Goal: Task Accomplishment & Management: Use online tool/utility

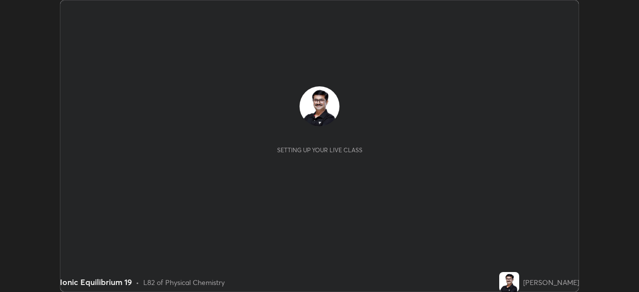
scroll to position [292, 638]
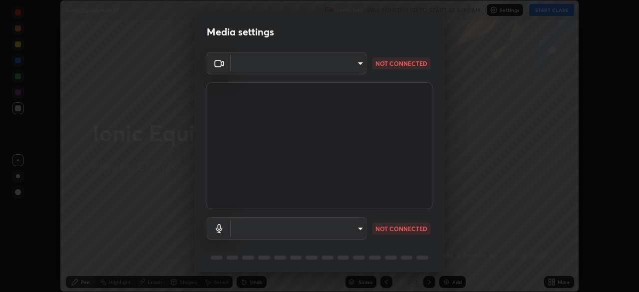
type input "09ecc5bada4ee907965ea0e478a95d4afed07b1251666ab8371fdf80b7aa1882"
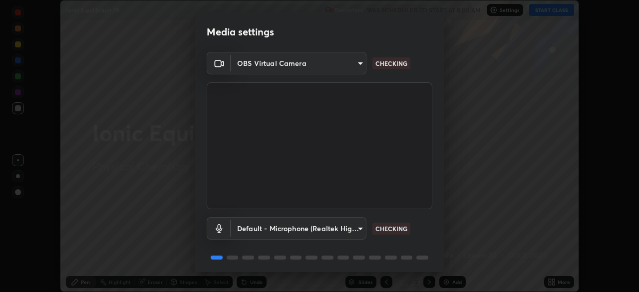
click at [359, 228] on body "Erase all Ionic Equilibrium 19 Recording WAS SCHEDULED TO START AT 8:00 AM Sett…" at bounding box center [319, 146] width 639 height 292
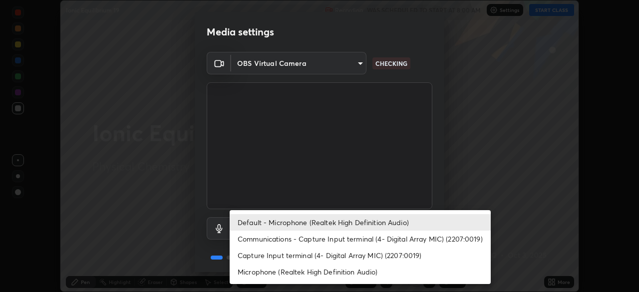
click at [331, 255] on li "Capture Input terminal (4- Digital Array MIC) (2207:0019)" at bounding box center [359, 255] width 261 height 16
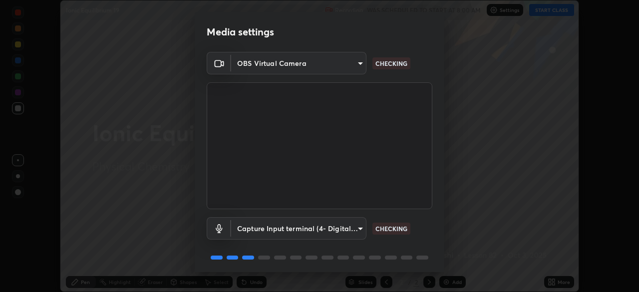
click at [358, 230] on body "Erase all Ionic Equilibrium 19 Recording WAS SCHEDULED TO START AT 8:00 AM Sett…" at bounding box center [319, 146] width 639 height 292
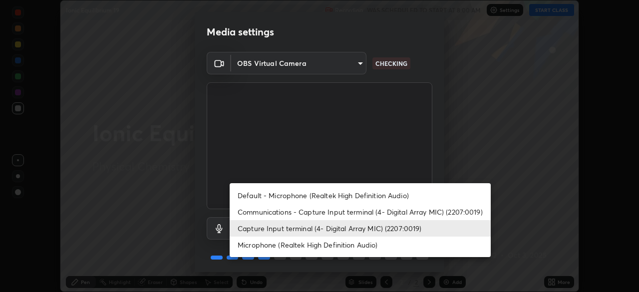
click at [315, 195] on li "Default - Microphone (Realtek High Definition Audio)" at bounding box center [359, 195] width 261 height 16
type input "default"
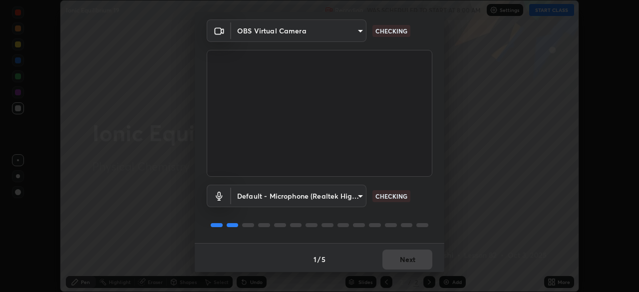
scroll to position [35, 0]
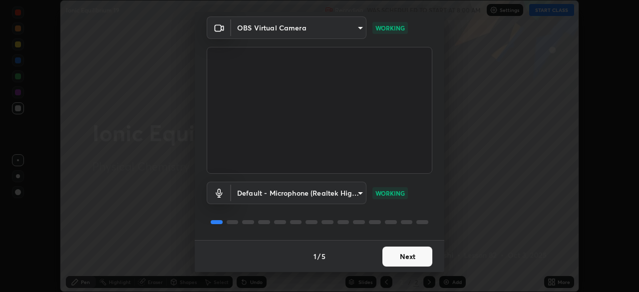
click at [407, 257] on button "Next" at bounding box center [407, 256] width 50 height 20
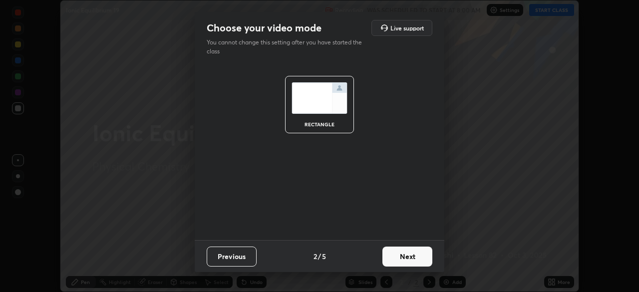
scroll to position [0, 0]
click at [407, 256] on button "Next" at bounding box center [407, 256] width 50 height 20
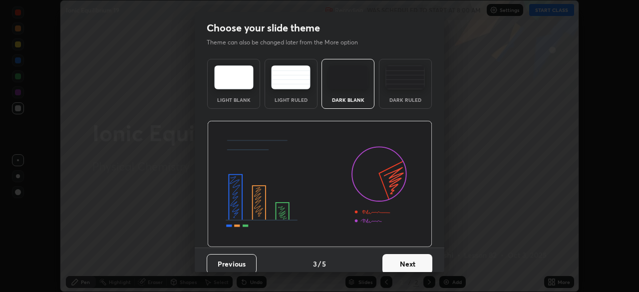
click at [408, 261] on button "Next" at bounding box center [407, 264] width 50 height 20
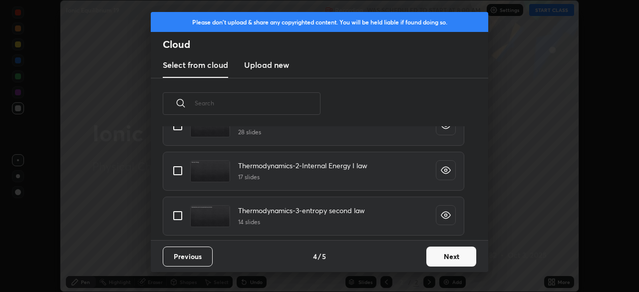
scroll to position [214, 0]
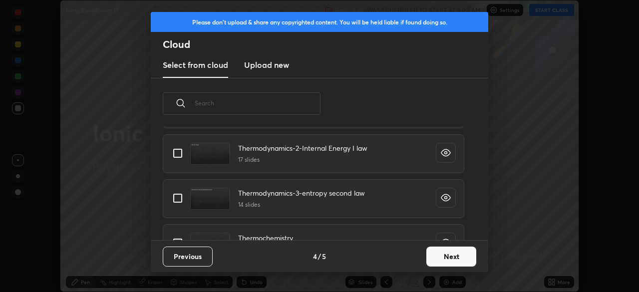
click at [371, 183] on div "Thermodynamics-3-entropy second law 14 slides" at bounding box center [313, 198] width 301 height 39
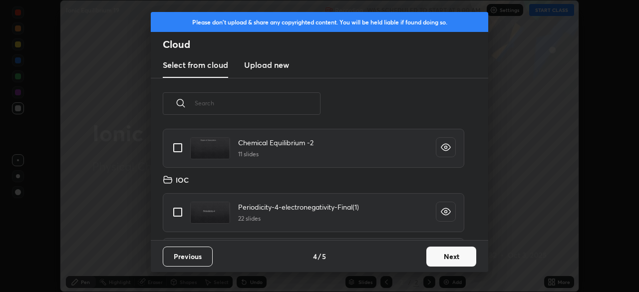
scroll to position [354, 0]
click at [436, 219] on div "grid" at bounding box center [446, 212] width 20 height 20
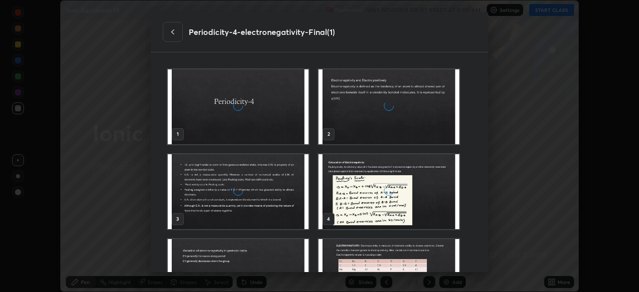
scroll to position [205, 308]
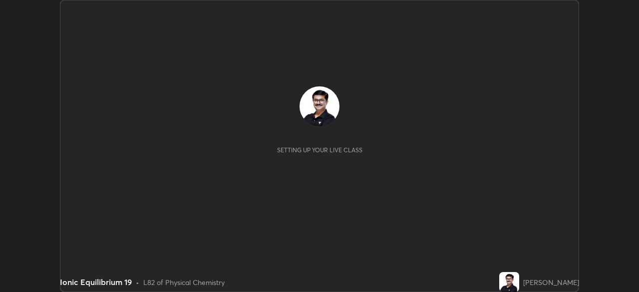
scroll to position [292, 638]
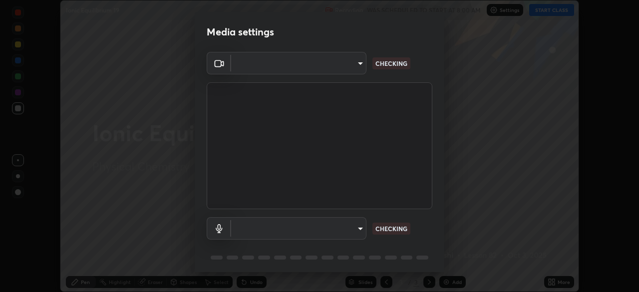
click at [360, 229] on body "Erase all Ionic Equilibrium 19 Recording WAS SCHEDULED TO START AT 8:00 AM Sett…" at bounding box center [319, 146] width 639 height 292
type input "09ecc5bada4ee907965ea0e478a95d4afed07b1251666ab8371fdf80b7aa1882"
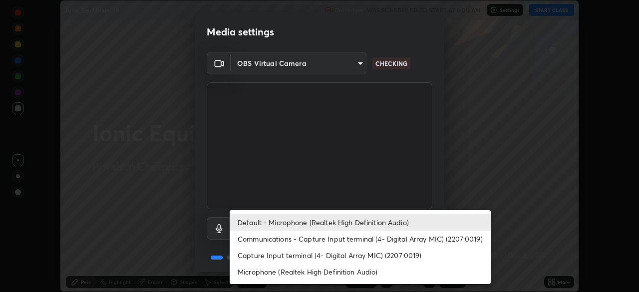
click at [339, 253] on li "Capture Input terminal (4- Digital Array MIC) (2207:0019)" at bounding box center [359, 255] width 261 height 16
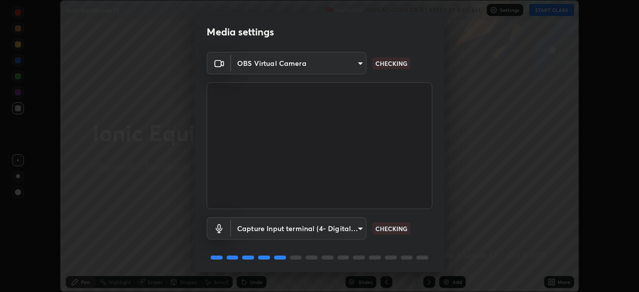
click at [360, 231] on body "Erase all Ionic Equilibrium 19 Recording WAS SCHEDULED TO START AT 8:00 AM Sett…" at bounding box center [319, 146] width 639 height 292
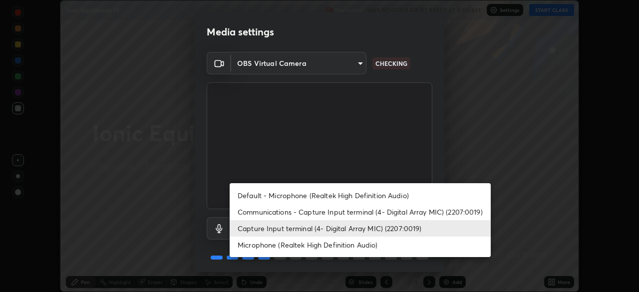
click at [312, 195] on li "Default - Microphone (Realtek High Definition Audio)" at bounding box center [359, 195] width 261 height 16
type input "default"
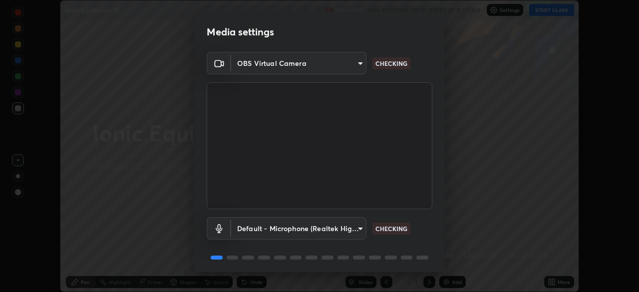
scroll to position [35, 0]
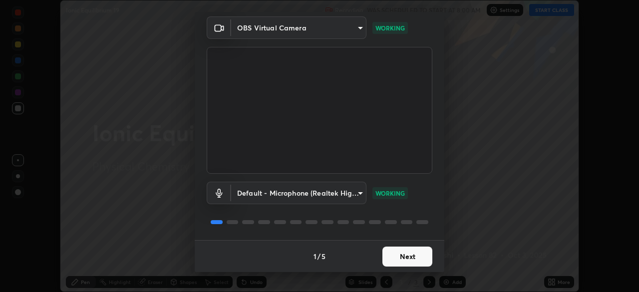
click at [409, 254] on button "Next" at bounding box center [407, 256] width 50 height 20
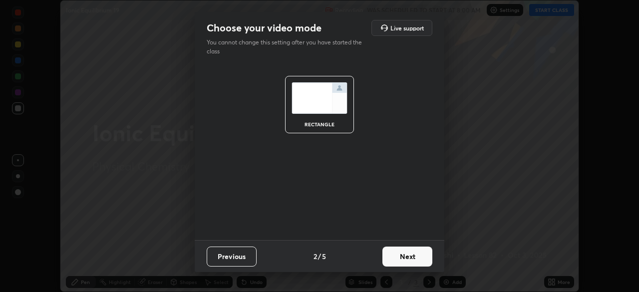
click at [411, 254] on button "Next" at bounding box center [407, 256] width 50 height 20
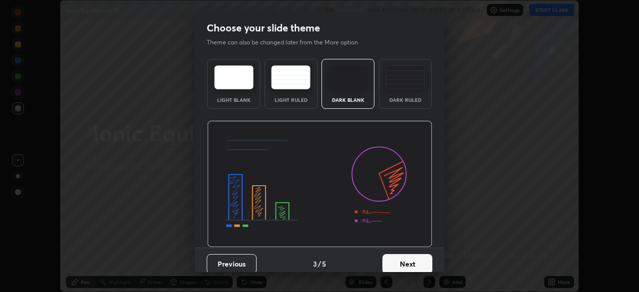
click at [409, 261] on button "Next" at bounding box center [407, 264] width 50 height 20
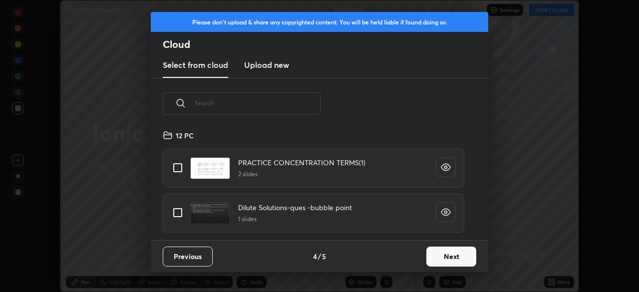
scroll to position [111, 320]
click at [449, 256] on button "Next" at bounding box center [451, 256] width 50 height 20
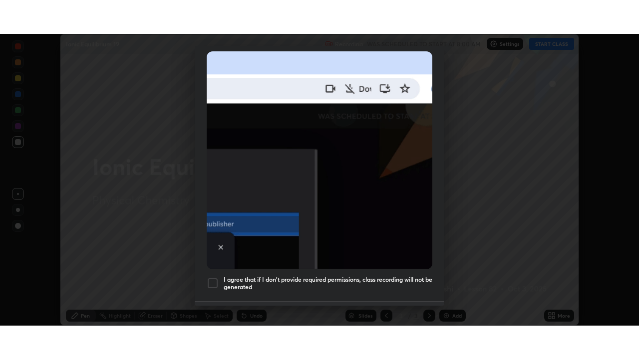
scroll to position [239, 0]
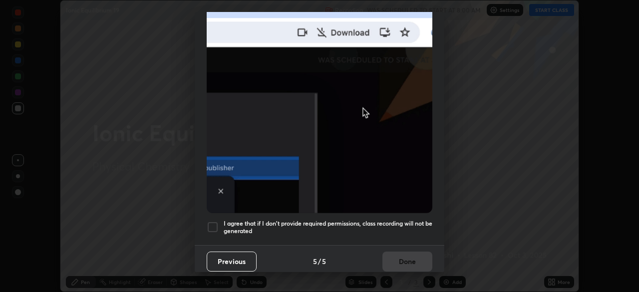
click at [216, 224] on div at bounding box center [213, 227] width 12 height 12
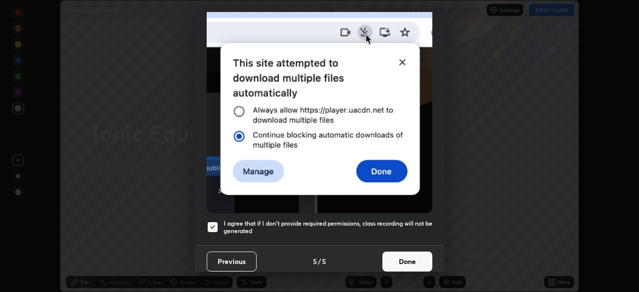
click at [407, 258] on button "Done" at bounding box center [407, 261] width 50 height 20
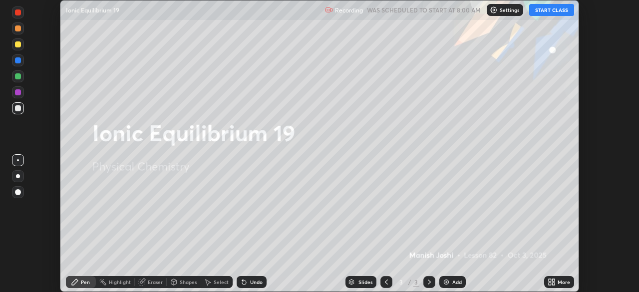
click at [548, 11] on button "START CLASS" at bounding box center [551, 10] width 45 height 12
click at [550, 280] on icon at bounding box center [549, 280] width 2 height 2
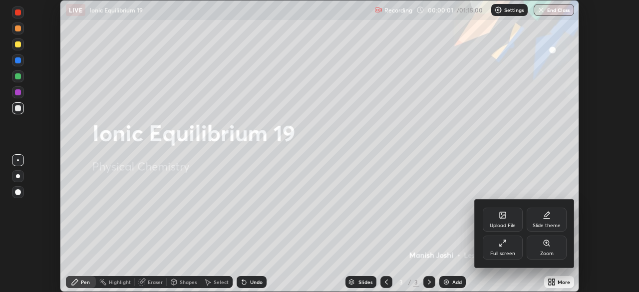
click at [505, 251] on div "Full screen" at bounding box center [502, 253] width 25 height 5
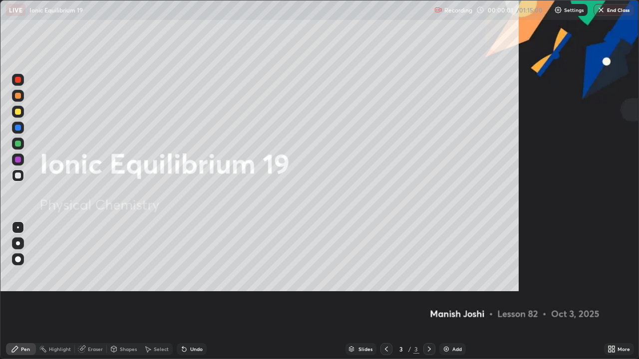
scroll to position [359, 639]
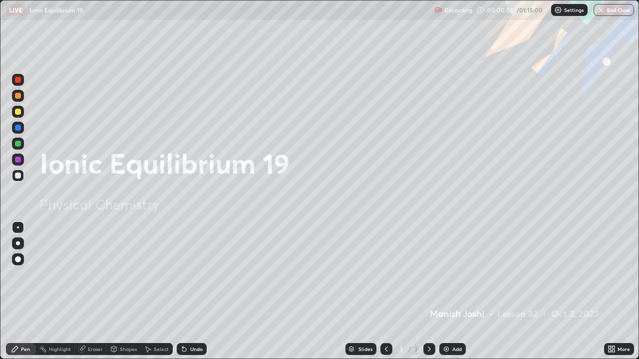
click at [367, 291] on div "Slides" at bounding box center [365, 349] width 14 height 5
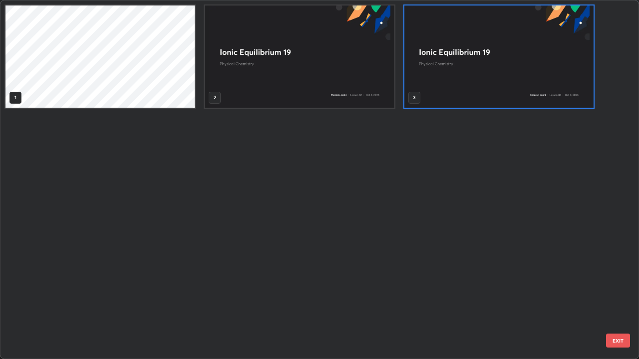
scroll to position [355, 633]
click at [296, 78] on img "grid" at bounding box center [299, 56] width 189 height 102
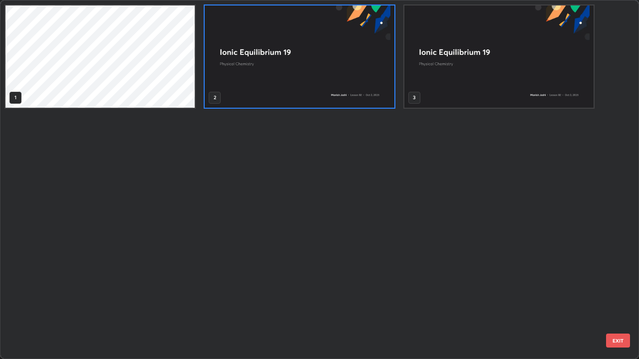
click at [294, 78] on img "grid" at bounding box center [299, 56] width 189 height 102
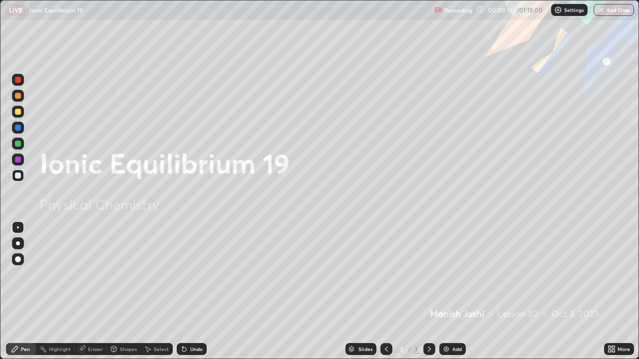
click at [613, 291] on icon at bounding box center [613, 351] width 2 height 2
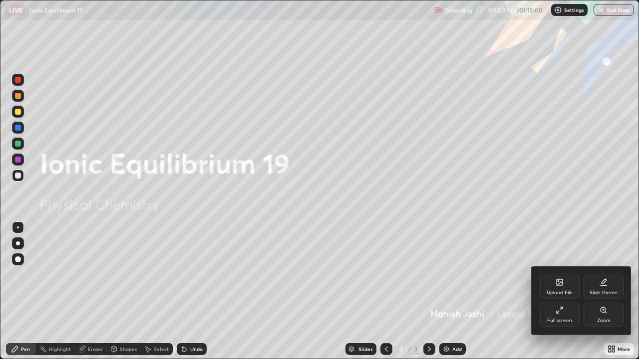
click at [556, 289] on div "Upload File" at bounding box center [559, 287] width 40 height 24
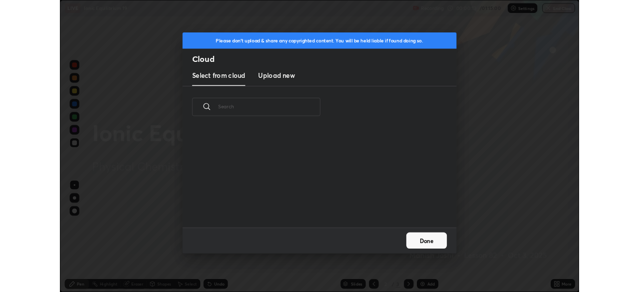
scroll to position [3, 5]
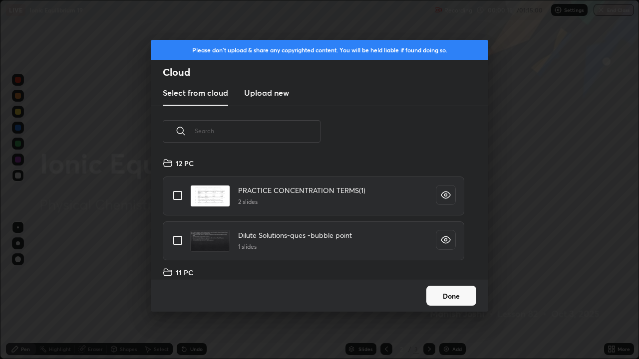
click at [275, 93] on h3 "Upload new" at bounding box center [266, 93] width 45 height 12
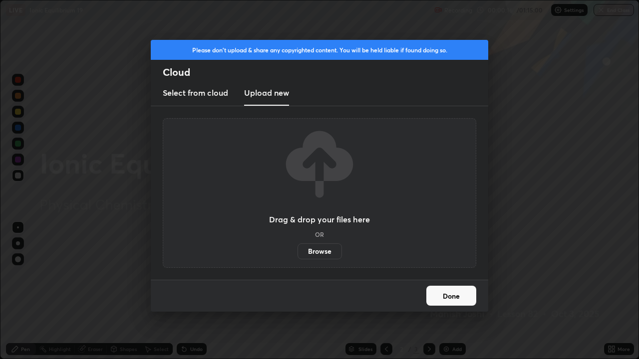
click at [320, 252] on label "Browse" at bounding box center [319, 251] width 44 height 16
click at [297, 252] on input "Browse" at bounding box center [297, 251] width 0 height 16
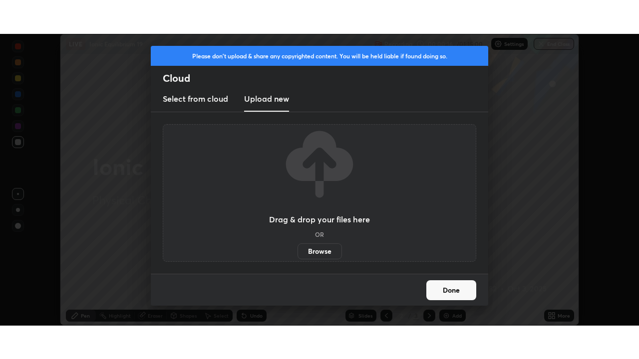
scroll to position [49597, 49250]
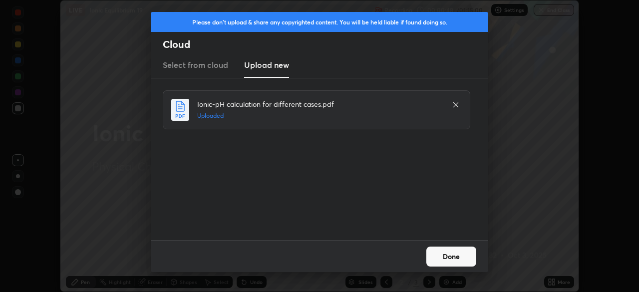
click at [442, 256] on button "Done" at bounding box center [451, 256] width 50 height 20
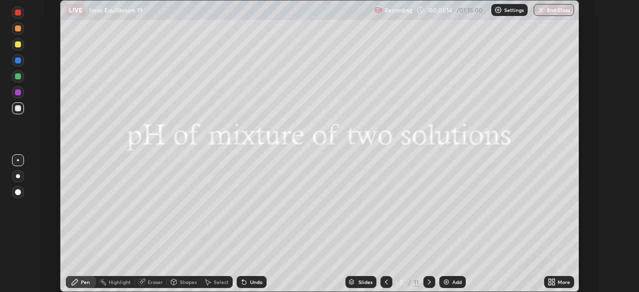
click at [554, 281] on icon at bounding box center [553, 280] width 2 height 2
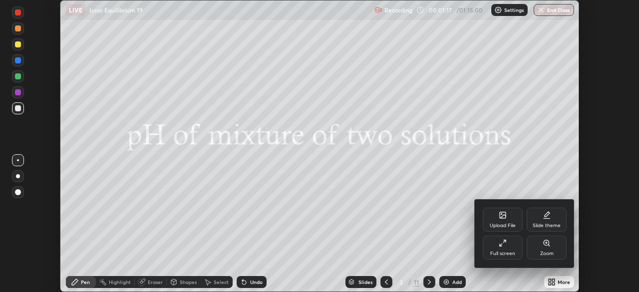
click at [509, 248] on div "Full screen" at bounding box center [502, 247] width 40 height 24
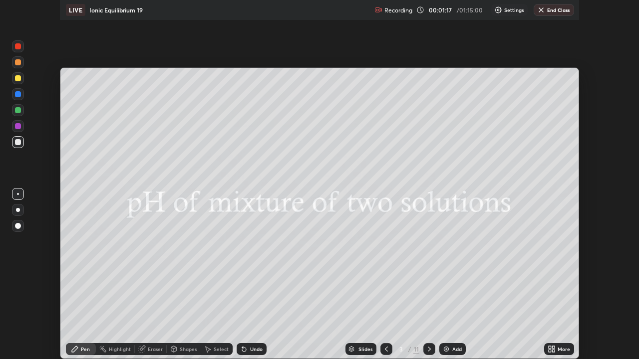
scroll to position [359, 639]
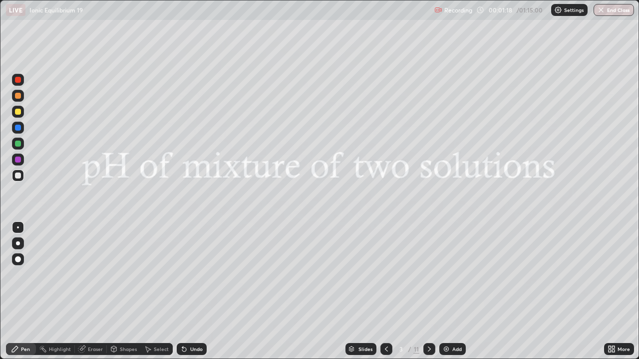
click at [625, 291] on div "More" at bounding box center [619, 349] width 30 height 12
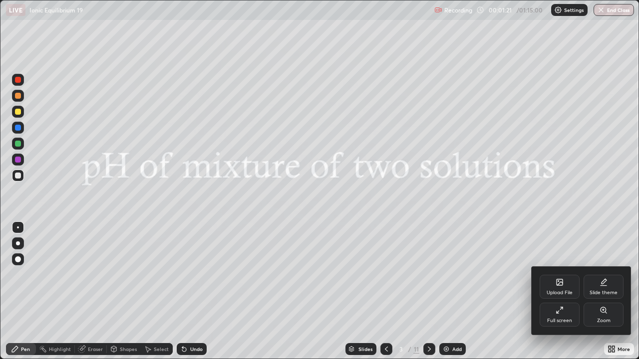
click at [432, 291] on div at bounding box center [319, 179] width 639 height 359
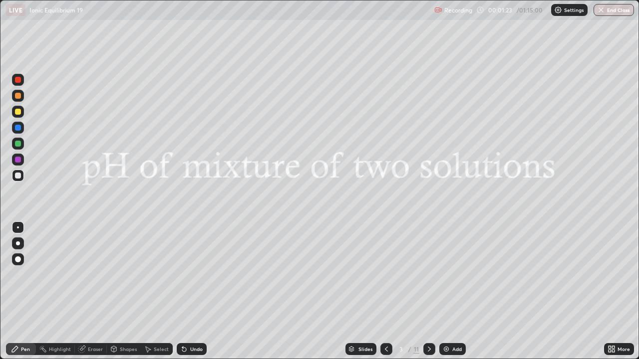
click at [434, 291] on div at bounding box center [429, 349] width 12 height 12
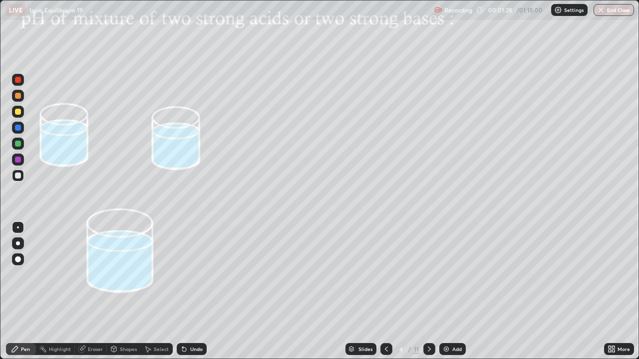
click at [434, 291] on div at bounding box center [429, 349] width 12 height 12
click at [433, 291] on div at bounding box center [429, 349] width 12 height 12
click at [428, 291] on icon at bounding box center [429, 349] width 8 height 8
click at [432, 291] on div at bounding box center [429, 349] width 12 height 12
click at [434, 291] on div at bounding box center [429, 349] width 12 height 12
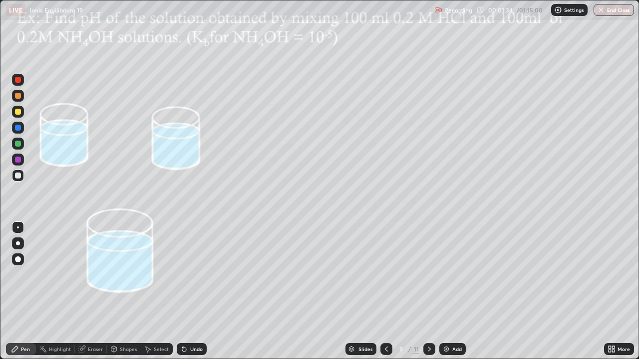
click at [434, 291] on div at bounding box center [429, 349] width 12 height 12
click at [433, 291] on div at bounding box center [429, 349] width 12 height 12
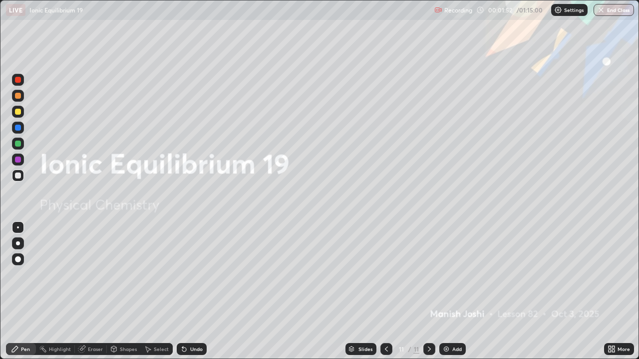
click at [610, 291] on icon at bounding box center [609, 347] width 2 height 2
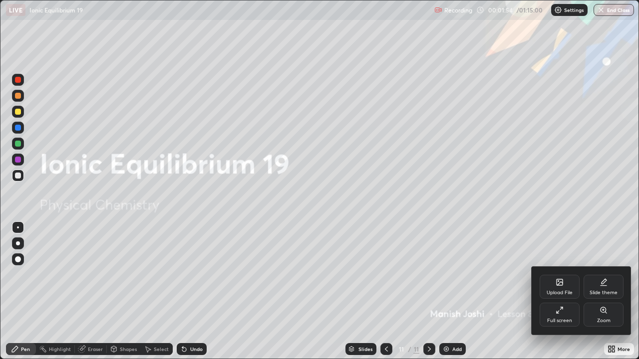
click at [608, 291] on div at bounding box center [319, 179] width 639 height 359
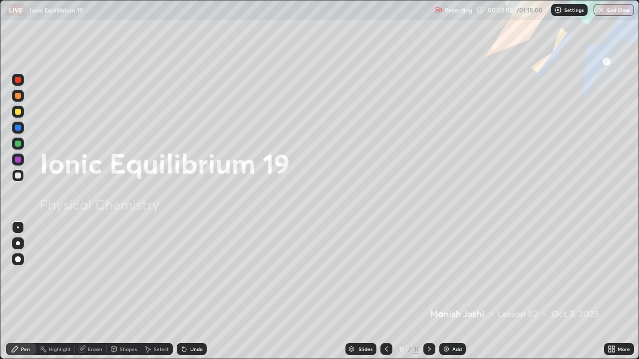
click at [609, 291] on icon at bounding box center [611, 349] width 8 height 8
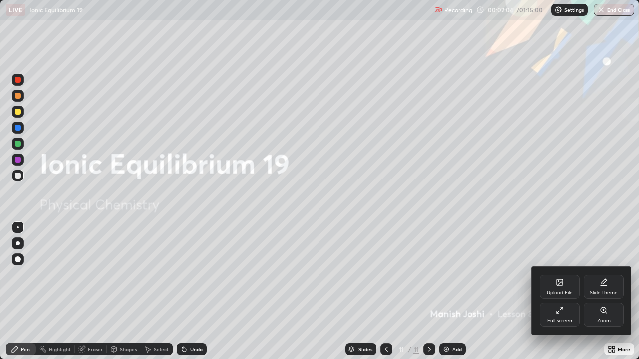
click at [558, 287] on div "Upload File" at bounding box center [559, 287] width 40 height 24
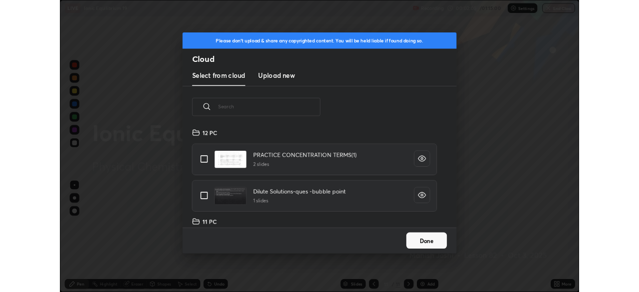
scroll to position [123, 320]
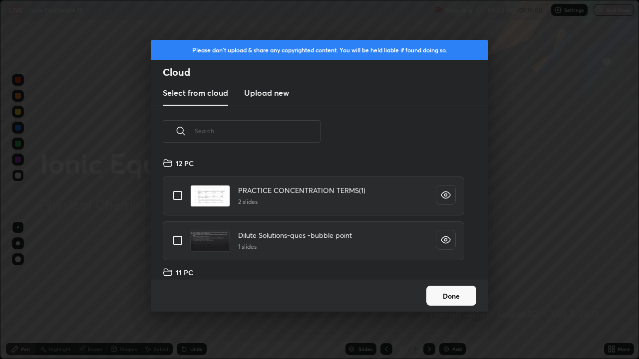
click at [282, 95] on h3 "Upload new" at bounding box center [266, 93] width 45 height 12
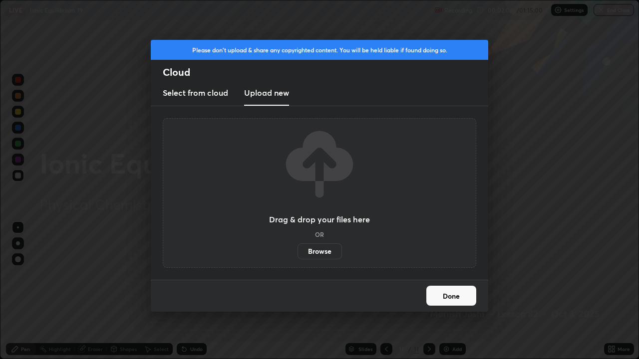
click at [322, 251] on label "Browse" at bounding box center [319, 251] width 44 height 16
click at [297, 251] on input "Browse" at bounding box center [297, 251] width 0 height 16
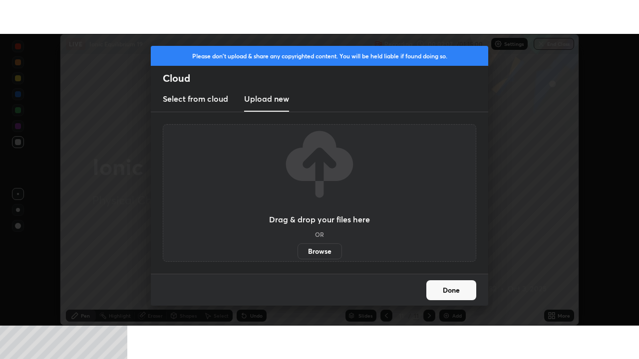
scroll to position [49597, 49250]
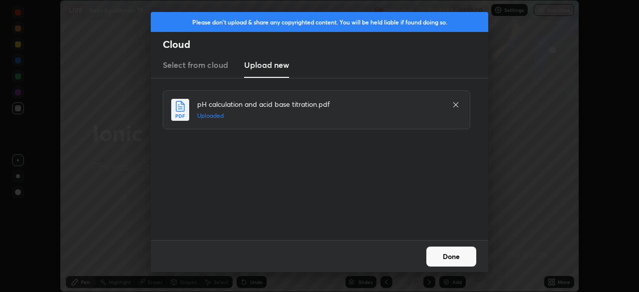
click at [442, 255] on button "Done" at bounding box center [451, 256] width 50 height 20
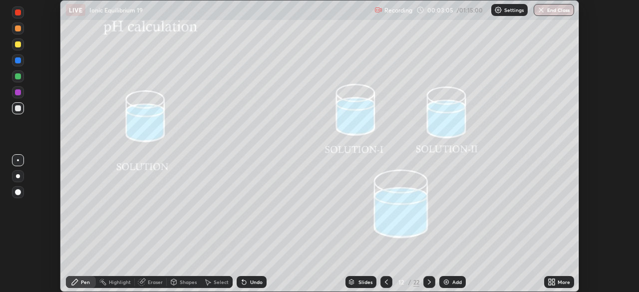
click at [553, 280] on icon at bounding box center [553, 280] width 2 height 2
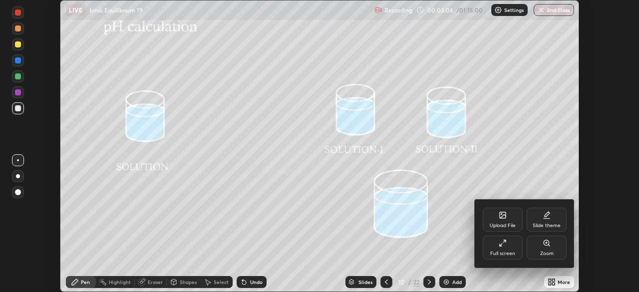
click at [500, 247] on div "Full screen" at bounding box center [502, 247] width 40 height 24
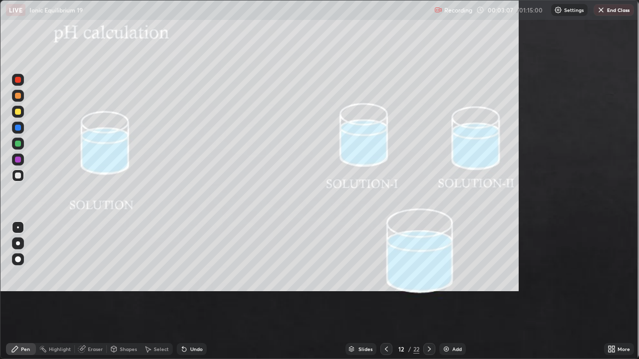
scroll to position [359, 639]
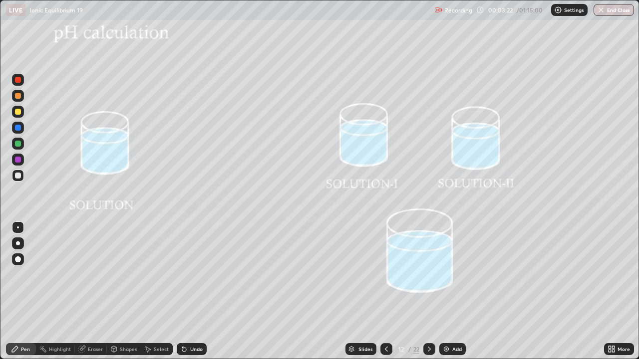
click at [18, 112] on div at bounding box center [18, 112] width 6 height 6
click at [431, 291] on div at bounding box center [429, 349] width 12 height 12
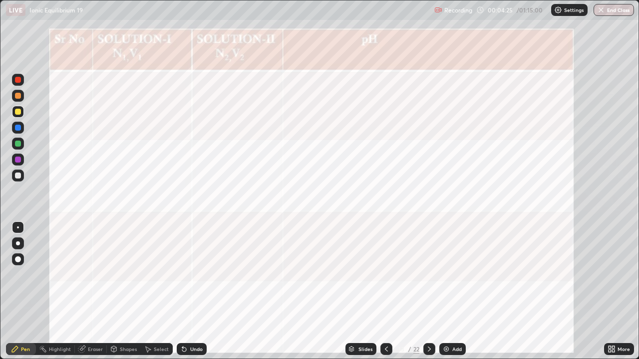
click at [20, 127] on div at bounding box center [18, 128] width 6 height 6
click at [428, 291] on icon at bounding box center [429, 349] width 8 height 8
click at [385, 291] on icon at bounding box center [386, 349] width 8 height 8
click at [428, 291] on icon at bounding box center [429, 349] width 8 height 8
click at [19, 129] on div at bounding box center [18, 128] width 6 height 6
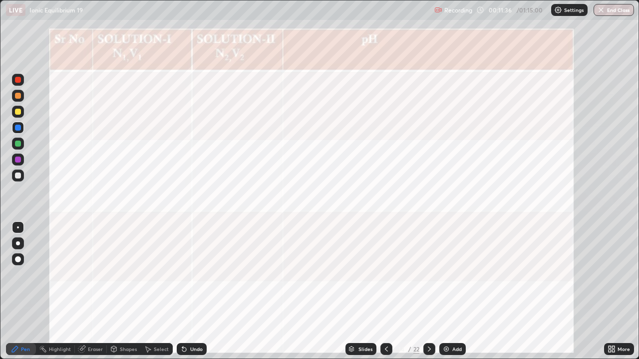
click at [430, 291] on icon at bounding box center [429, 349] width 8 height 8
click at [22, 128] on div at bounding box center [18, 128] width 12 height 12
click at [185, 291] on icon at bounding box center [184, 350] width 4 height 4
click at [183, 291] on icon at bounding box center [184, 350] width 4 height 4
click at [182, 291] on icon at bounding box center [184, 350] width 4 height 4
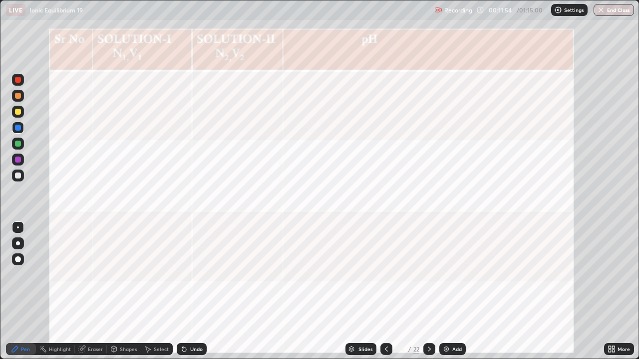
click at [182, 291] on icon at bounding box center [184, 350] width 4 height 4
click at [183, 291] on icon at bounding box center [184, 350] width 4 height 4
click at [182, 291] on icon at bounding box center [184, 350] width 4 height 4
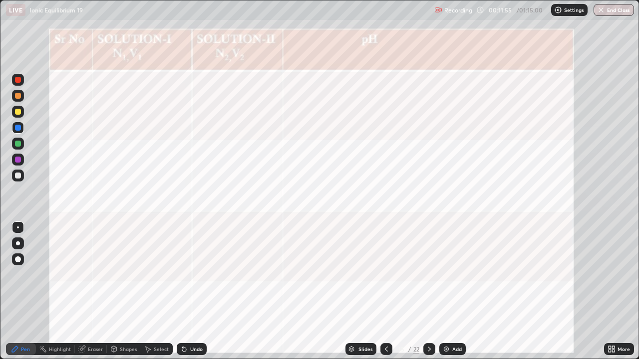
click at [182, 291] on icon at bounding box center [184, 350] width 4 height 4
click at [180, 291] on icon at bounding box center [184, 349] width 8 height 8
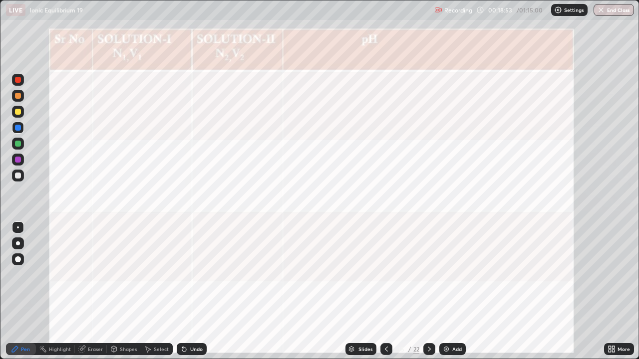
click at [428, 291] on icon at bounding box center [429, 349] width 8 height 8
click at [385, 291] on icon at bounding box center [386, 349] width 8 height 8
click at [428, 291] on icon at bounding box center [429, 349] width 8 height 8
click at [384, 291] on icon at bounding box center [386, 349] width 8 height 8
click at [428, 291] on icon at bounding box center [429, 349] width 8 height 8
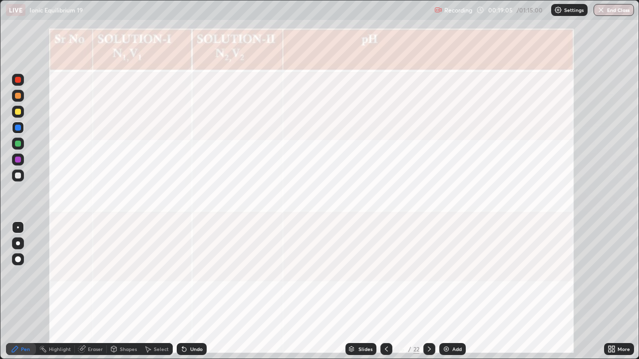
click at [18, 130] on div at bounding box center [18, 128] width 6 height 6
click at [99, 291] on div "Eraser" at bounding box center [95, 349] width 15 height 5
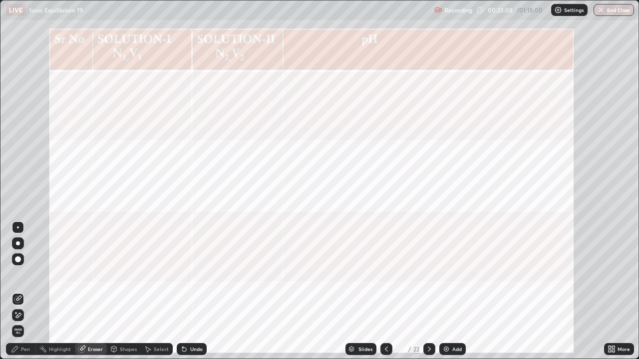
click at [31, 291] on div "Pen" at bounding box center [21, 349] width 30 height 12
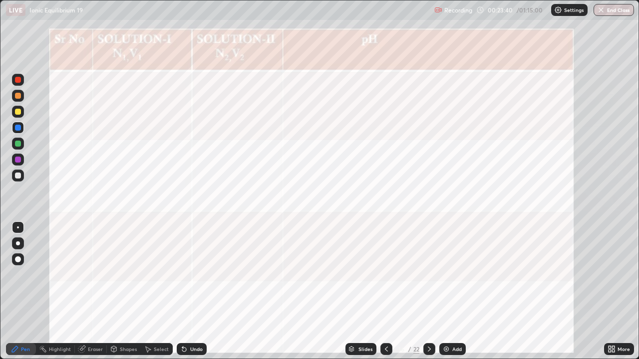
click at [196, 291] on div "Undo" at bounding box center [192, 349] width 30 height 12
click at [194, 291] on div "Undo" at bounding box center [192, 349] width 30 height 12
click at [195, 291] on div "Undo" at bounding box center [192, 349] width 30 height 12
click at [193, 291] on div "Undo" at bounding box center [192, 349] width 30 height 12
click at [191, 291] on div "Undo" at bounding box center [192, 349] width 30 height 12
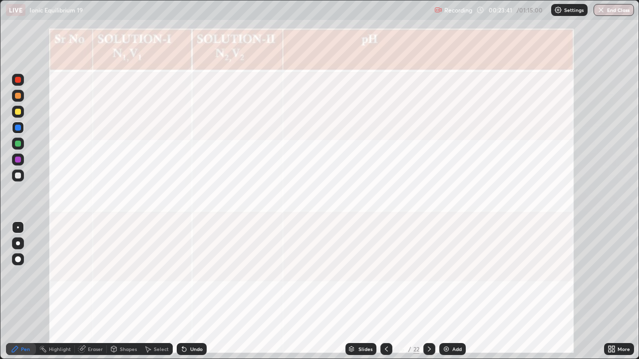
click at [191, 291] on div "Undo" at bounding box center [192, 349] width 30 height 12
click at [428, 291] on icon at bounding box center [429, 349] width 8 height 8
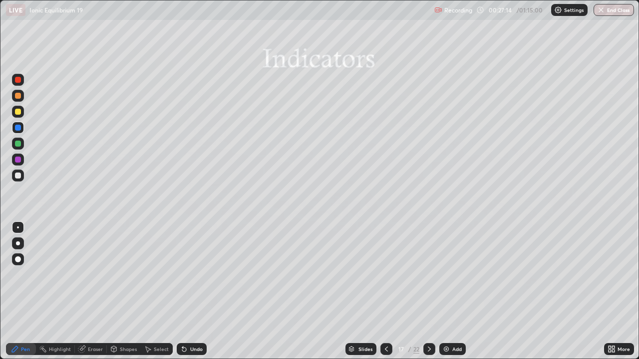
click at [429, 291] on icon at bounding box center [429, 349] width 3 height 5
click at [128, 291] on div "Shapes" at bounding box center [128, 349] width 17 height 5
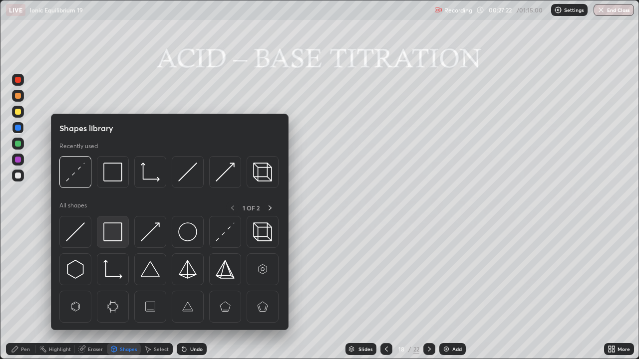
click at [115, 237] on img at bounding box center [112, 232] width 19 height 19
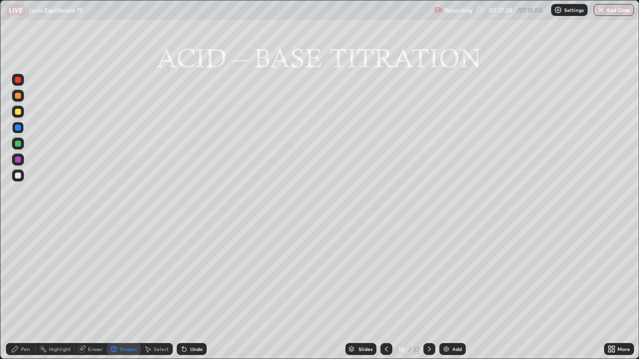
click at [19, 177] on div at bounding box center [18, 176] width 6 height 6
click at [18, 128] on div at bounding box center [18, 128] width 6 height 6
click at [87, 291] on div "Eraser" at bounding box center [91, 349] width 32 height 12
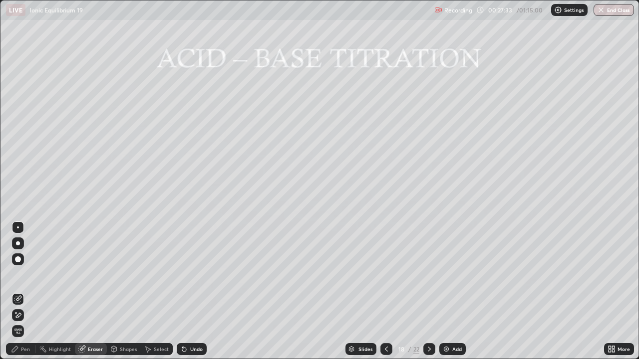
click at [124, 291] on div "Shapes" at bounding box center [128, 349] width 17 height 5
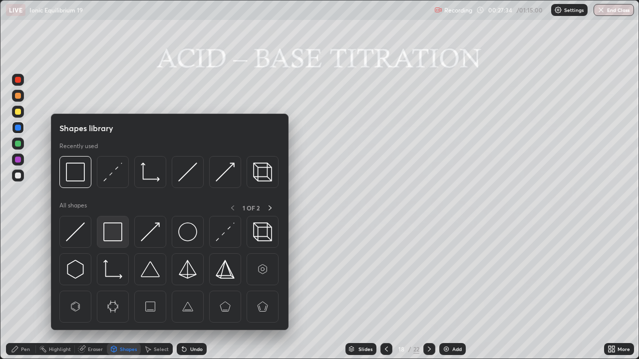
click at [118, 235] on img at bounding box center [112, 232] width 19 height 19
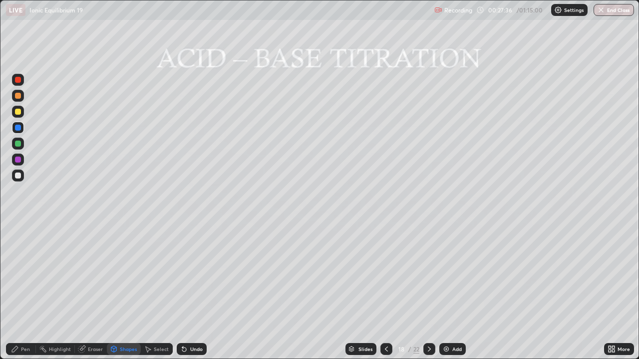
click at [182, 291] on icon at bounding box center [184, 350] width 4 height 4
click at [19, 175] on div at bounding box center [18, 176] width 6 height 6
click at [183, 291] on icon at bounding box center [184, 350] width 4 height 4
click at [88, 291] on div "Eraser" at bounding box center [95, 349] width 15 height 5
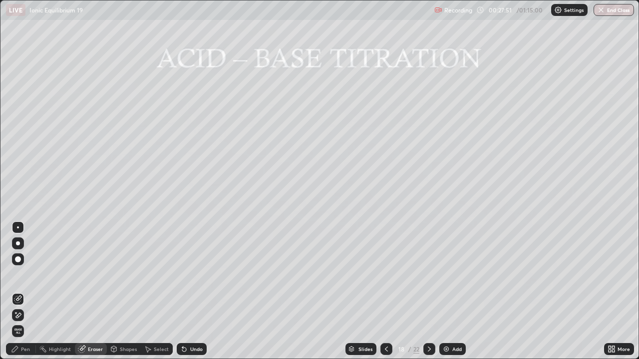
click at [22, 291] on div "Pen" at bounding box center [25, 349] width 9 height 5
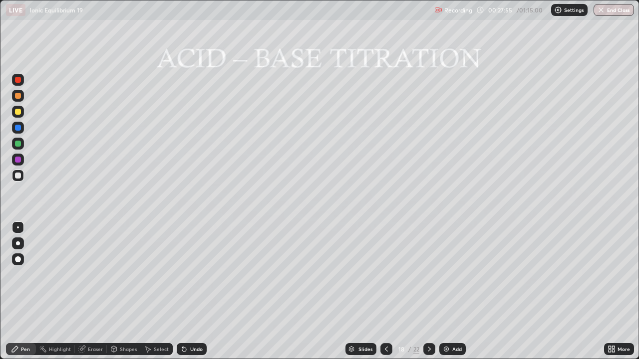
click at [19, 128] on div at bounding box center [18, 128] width 6 height 6
click at [27, 291] on div "Pen" at bounding box center [21, 349] width 30 height 12
click at [19, 178] on div at bounding box center [18, 176] width 6 height 6
click at [183, 291] on icon at bounding box center [184, 350] width 4 height 4
click at [428, 291] on icon at bounding box center [429, 349] width 8 height 8
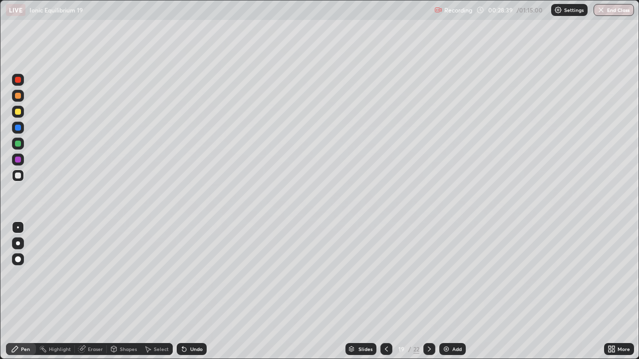
click at [428, 291] on icon at bounding box center [429, 349] width 8 height 8
click at [428, 291] on icon at bounding box center [429, 349] width 3 height 5
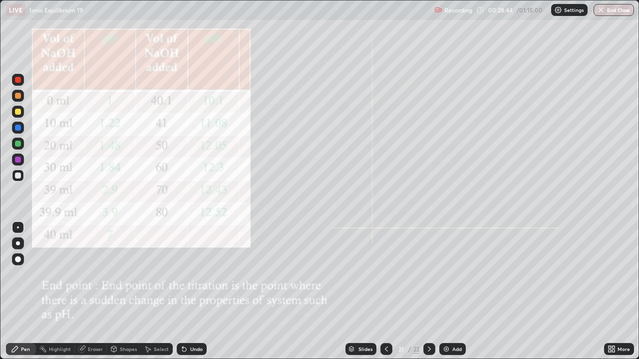
click at [388, 291] on icon at bounding box center [386, 349] width 8 height 8
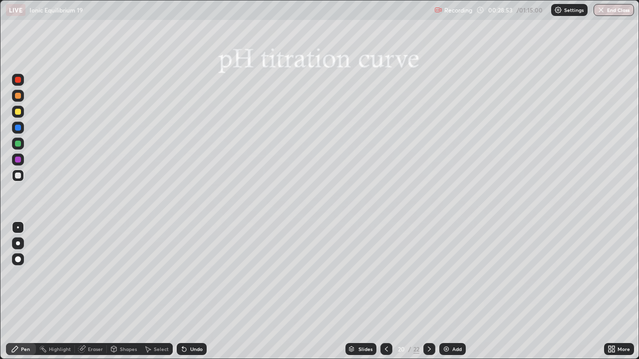
click at [386, 291] on icon at bounding box center [386, 349] width 8 height 8
click at [385, 291] on icon at bounding box center [386, 349] width 8 height 8
click at [155, 291] on div "Select" at bounding box center [161, 349] width 15 height 5
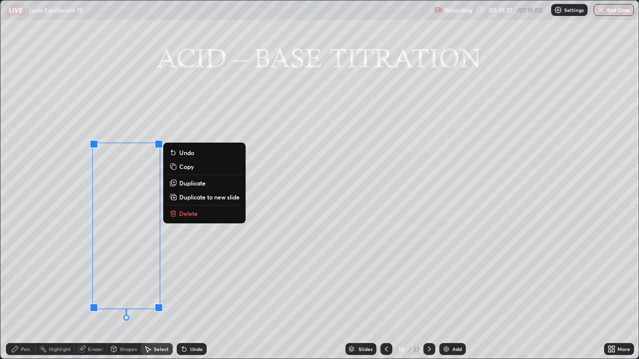
click at [202, 196] on p "Duplicate to new slide" at bounding box center [209, 197] width 60 height 8
click at [185, 168] on p "Copy" at bounding box center [186, 167] width 14 height 8
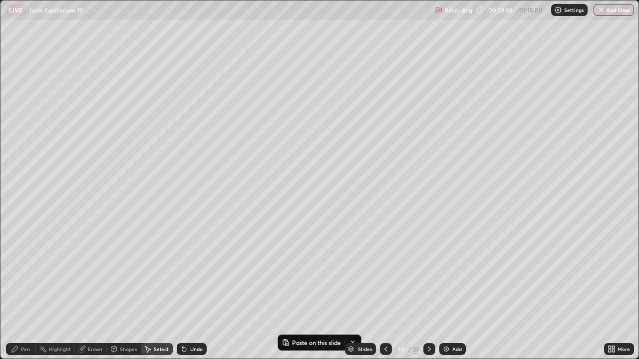
click at [354, 291] on div "Slides" at bounding box center [360, 349] width 31 height 12
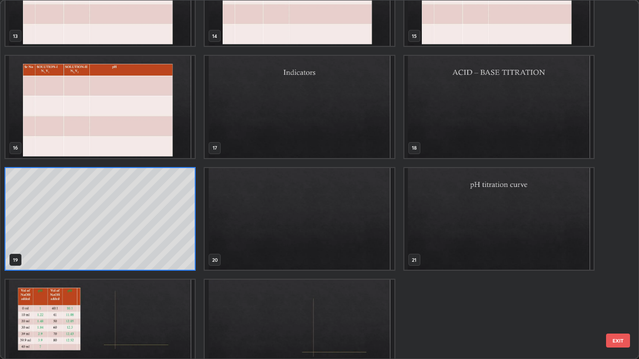
scroll to position [509, 0]
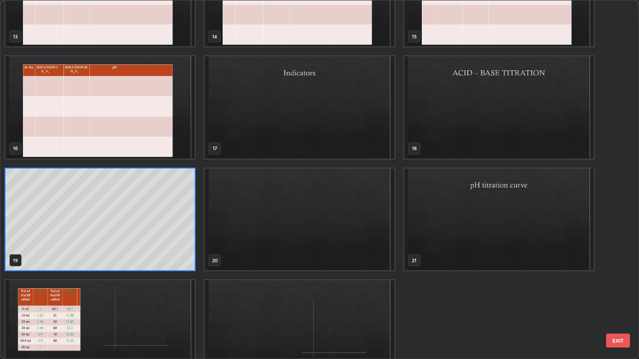
click at [433, 212] on img "grid" at bounding box center [498, 220] width 189 height 102
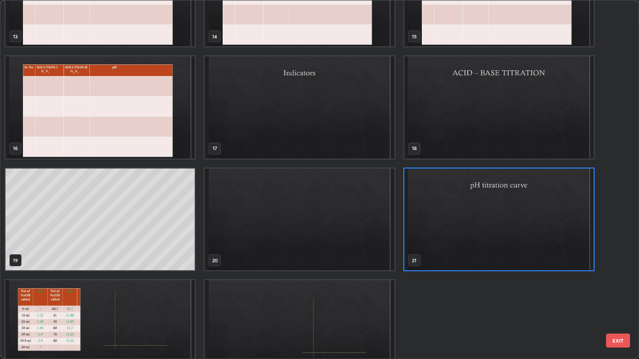
click at [433, 212] on img "grid" at bounding box center [498, 220] width 189 height 102
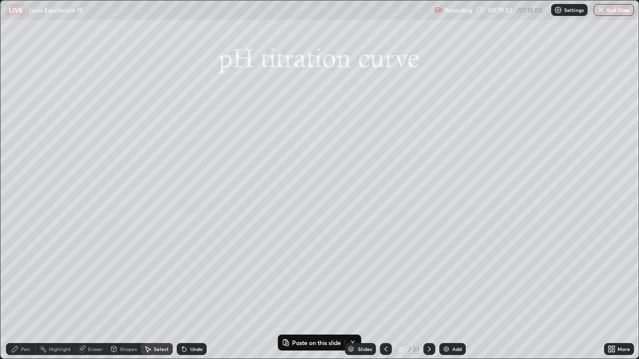
click at [154, 291] on div "Select" at bounding box center [161, 349] width 15 height 5
click at [101, 156] on div "0 ° Undo Copy Paste here Duplicate Duplicate to new slide Delete" at bounding box center [319, 179] width 638 height 358
click at [131, 201] on p "Paste here" at bounding box center [141, 201] width 29 height 8
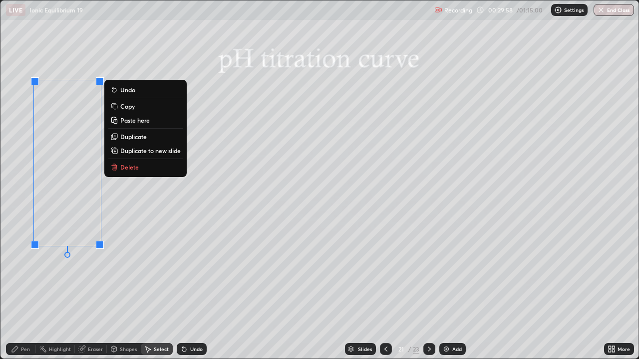
click at [152, 245] on div "0 ° Undo Copy Paste here Duplicate Duplicate to new slide Delete" at bounding box center [319, 179] width 638 height 358
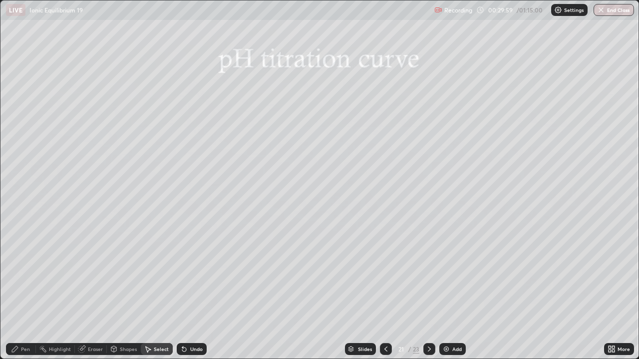
click at [27, 291] on div "Pen" at bounding box center [25, 349] width 9 height 5
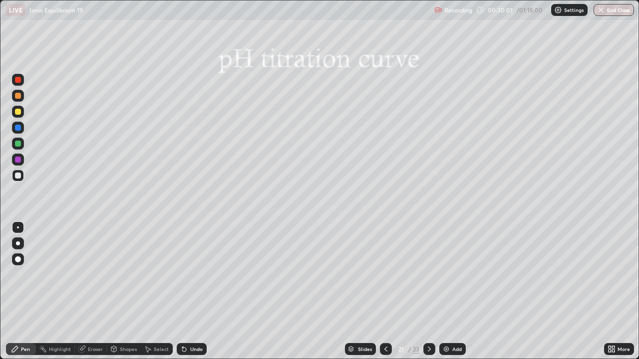
click at [17, 113] on div at bounding box center [18, 112] width 6 height 6
click at [23, 291] on div "Pen" at bounding box center [21, 349] width 30 height 12
click at [17, 177] on div at bounding box center [18, 176] width 6 height 6
click at [114, 291] on icon at bounding box center [114, 350] width 0 height 3
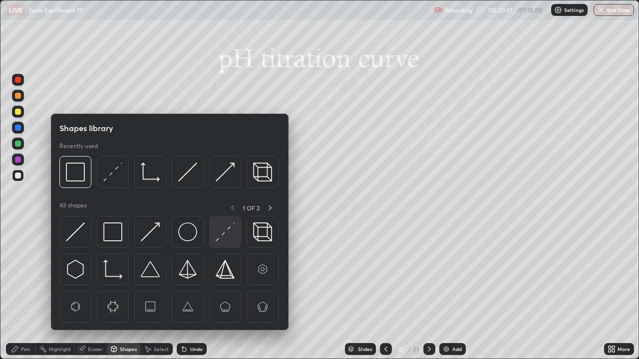
click at [218, 237] on img at bounding box center [225, 232] width 19 height 19
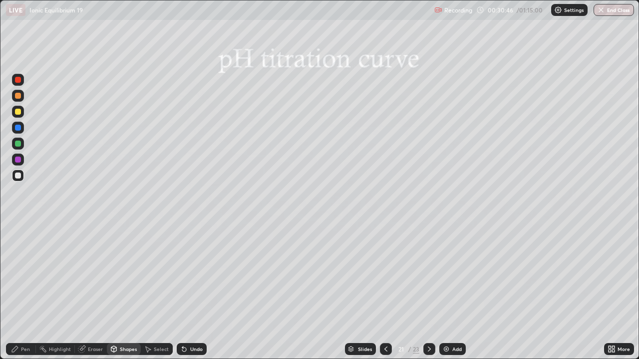
click at [19, 178] on div at bounding box center [18, 176] width 6 height 6
click at [27, 291] on div "Pen" at bounding box center [25, 349] width 9 height 5
click at [188, 291] on div "Undo" at bounding box center [192, 349] width 30 height 12
click at [183, 291] on icon at bounding box center [184, 350] width 4 height 4
click at [182, 291] on icon at bounding box center [184, 350] width 4 height 4
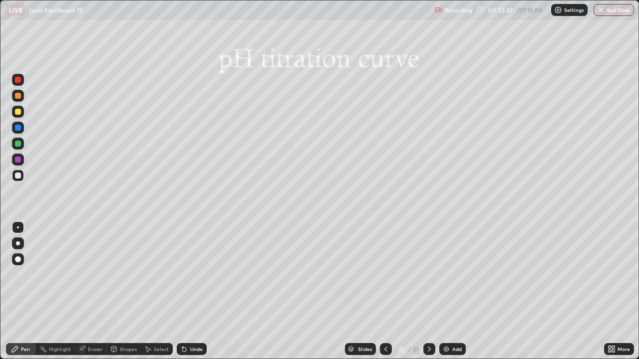
click at [183, 291] on icon at bounding box center [184, 350] width 4 height 4
click at [182, 291] on icon at bounding box center [184, 350] width 4 height 4
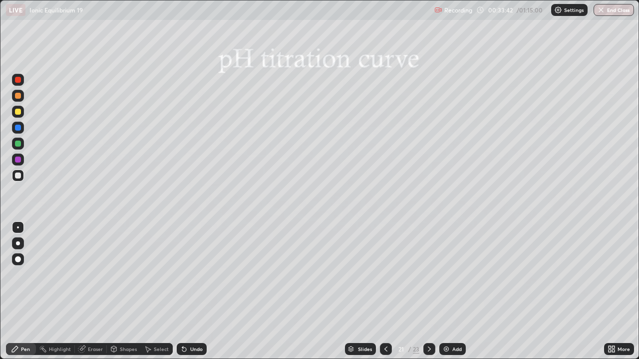
click at [182, 291] on icon at bounding box center [184, 350] width 4 height 4
click at [177, 291] on div "Undo" at bounding box center [192, 349] width 30 height 12
click at [182, 291] on icon at bounding box center [184, 350] width 4 height 4
click at [429, 291] on icon at bounding box center [429, 349] width 8 height 8
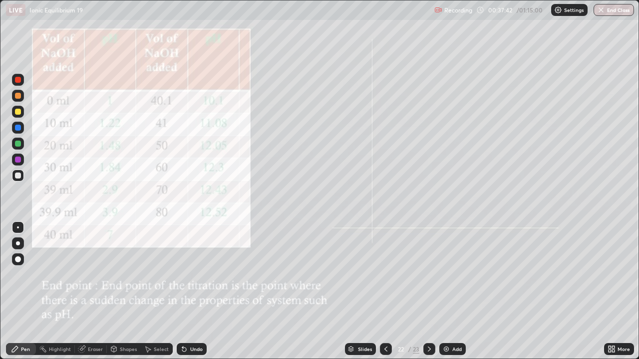
click at [446, 291] on img at bounding box center [446, 349] width 8 height 8
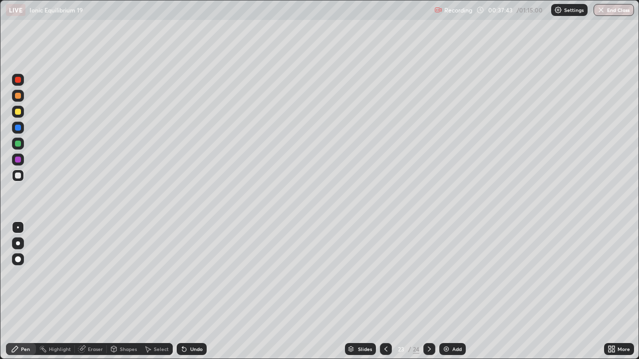
click at [446, 291] on img at bounding box center [446, 349] width 8 height 8
click at [385, 291] on icon at bounding box center [386, 349] width 8 height 8
click at [386, 291] on icon at bounding box center [386, 349] width 8 height 8
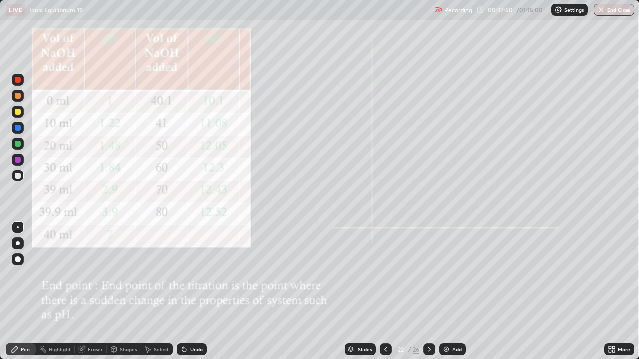
click at [195, 291] on div "Undo" at bounding box center [192, 349] width 30 height 12
click at [189, 291] on div "Undo" at bounding box center [192, 349] width 30 height 12
click at [186, 291] on div "Undo" at bounding box center [192, 349] width 30 height 12
click at [186, 291] on icon at bounding box center [184, 349] width 8 height 8
click at [183, 291] on icon at bounding box center [184, 350] width 4 height 4
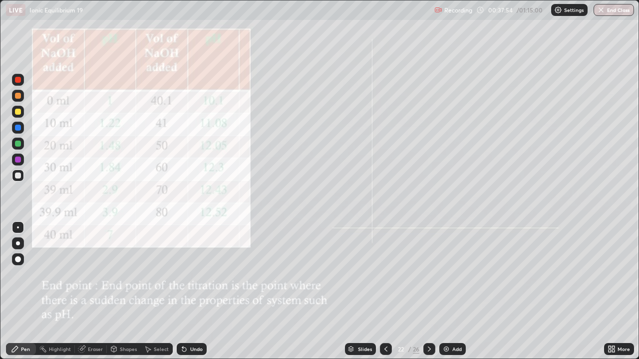
click at [196, 291] on div "Undo" at bounding box center [192, 349] width 30 height 12
click at [193, 291] on div "Undo" at bounding box center [192, 349] width 30 height 12
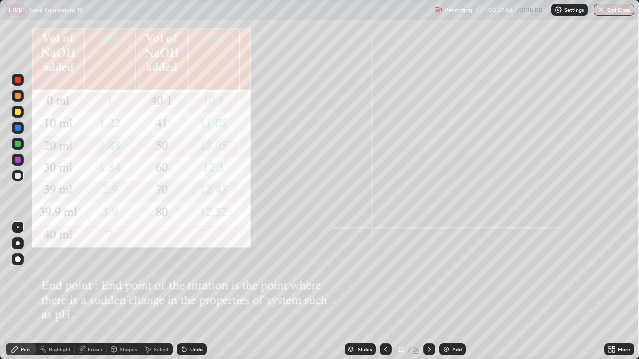
click at [193, 291] on div "Undo" at bounding box center [196, 349] width 12 height 5
click at [20, 112] on div at bounding box center [18, 112] width 6 height 6
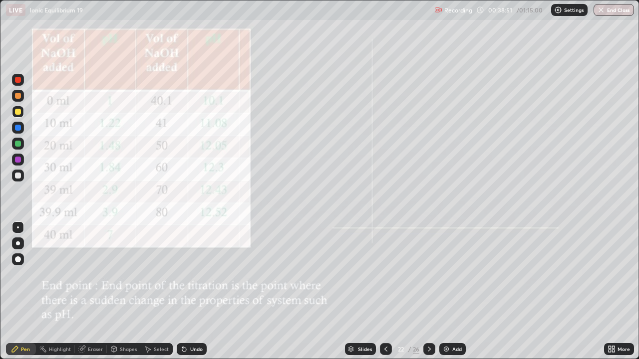
click at [162, 291] on div "Select" at bounding box center [161, 349] width 15 height 5
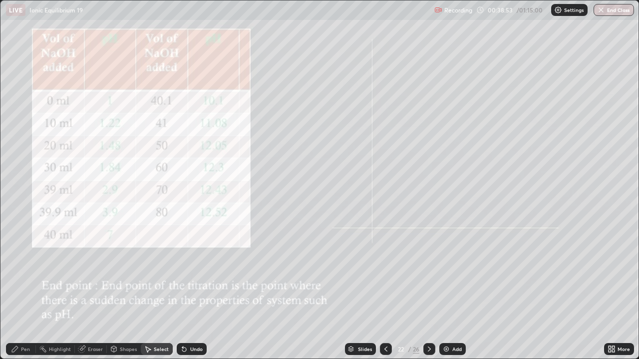
click at [126, 291] on div "Shapes" at bounding box center [128, 349] width 17 height 5
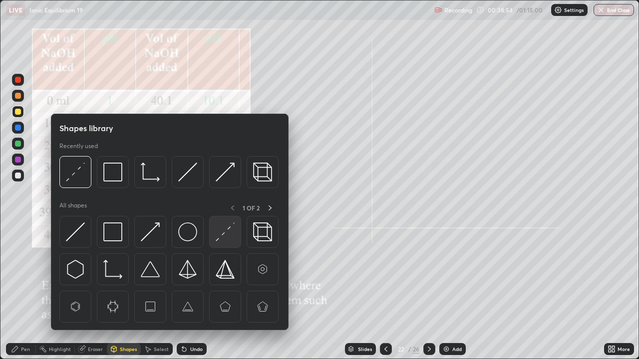
click at [224, 232] on img at bounding box center [225, 232] width 19 height 19
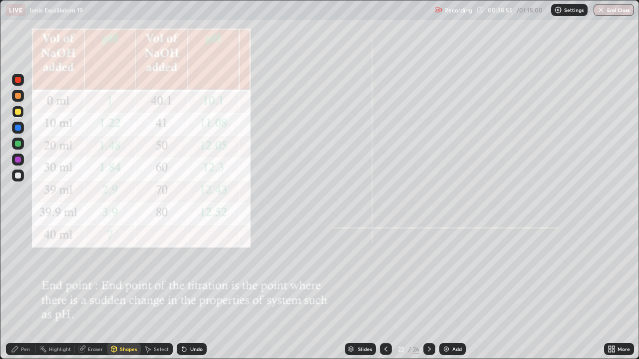
click at [20, 175] on div at bounding box center [18, 176] width 6 height 6
click at [28, 291] on div "Pen" at bounding box center [25, 349] width 9 height 5
click at [18, 114] on div at bounding box center [18, 112] width 6 height 6
click at [196, 291] on div "Undo" at bounding box center [192, 349] width 30 height 12
click at [161, 291] on div "Select" at bounding box center [161, 349] width 15 height 5
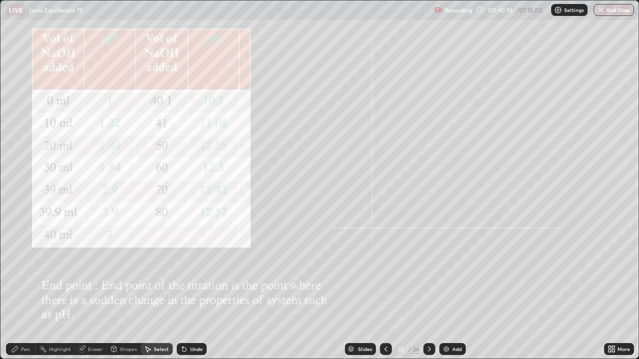
click at [129, 291] on div "Shapes" at bounding box center [128, 349] width 17 height 5
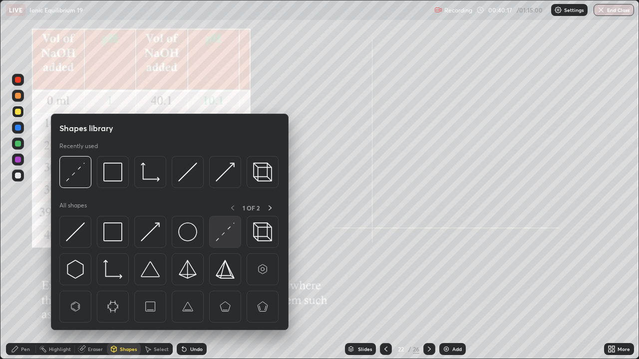
click at [225, 231] on img at bounding box center [225, 232] width 19 height 19
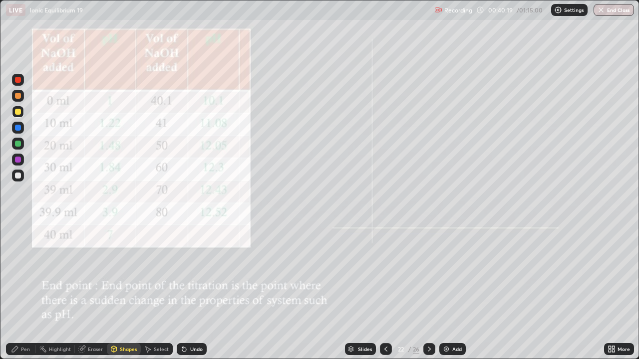
click at [20, 174] on div at bounding box center [18, 176] width 6 height 6
click at [20, 129] on div at bounding box center [18, 128] width 6 height 6
click at [29, 291] on div "Pen" at bounding box center [25, 349] width 9 height 5
click at [16, 175] on div at bounding box center [18, 176] width 6 height 6
click at [433, 291] on div at bounding box center [429, 349] width 12 height 12
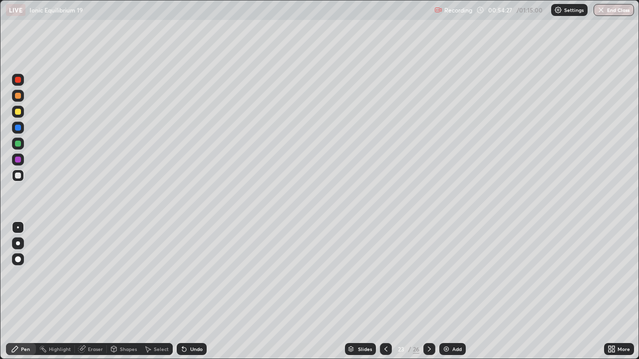
click at [428, 291] on icon at bounding box center [429, 349] width 8 height 8
click at [391, 291] on div at bounding box center [386, 349] width 12 height 20
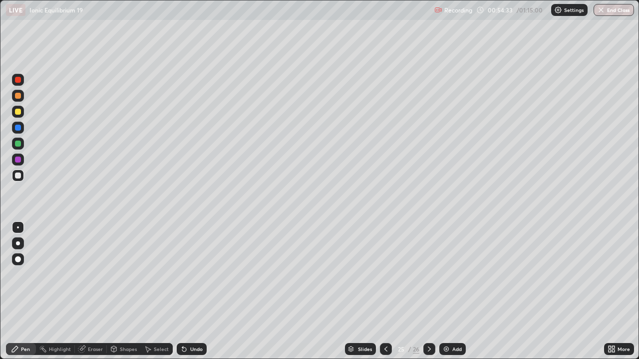
click at [388, 291] on div at bounding box center [386, 349] width 12 height 12
click at [387, 291] on icon at bounding box center [386, 349] width 8 height 8
click at [388, 291] on icon at bounding box center [386, 349] width 8 height 8
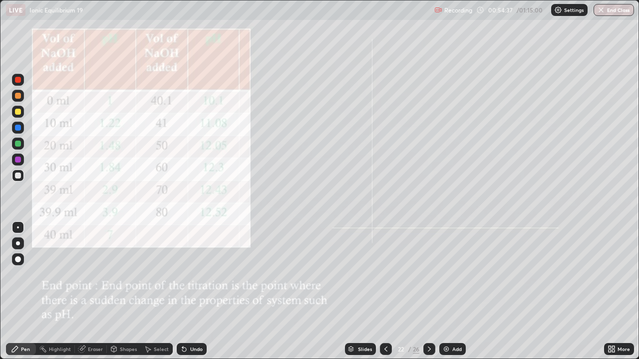
click at [445, 291] on img at bounding box center [446, 349] width 8 height 8
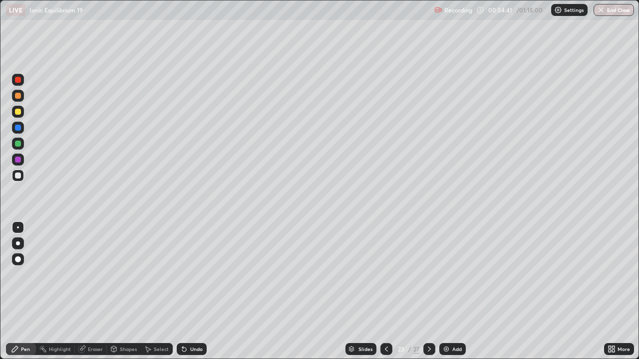
click at [19, 113] on div at bounding box center [18, 112] width 6 height 6
click at [19, 176] on div at bounding box center [18, 176] width 6 height 6
click at [156, 291] on div "Select" at bounding box center [157, 349] width 32 height 12
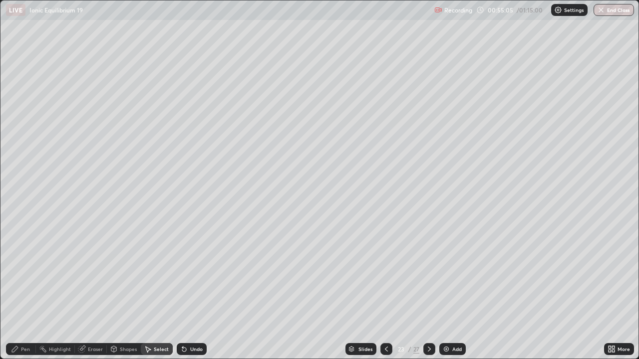
click at [155, 291] on div "Select" at bounding box center [161, 349] width 15 height 5
click at [130, 210] on p "Paste here" at bounding box center [139, 208] width 29 height 8
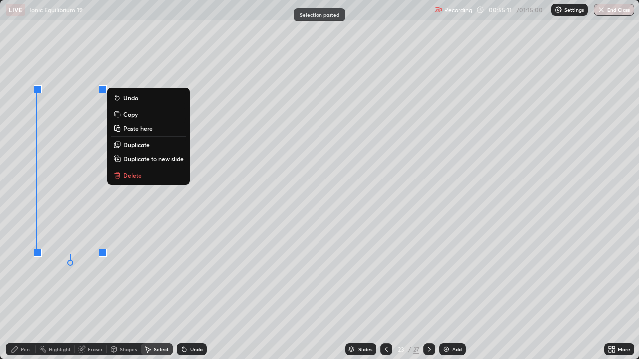
click at [60, 126] on div "0 ° Undo Copy Paste here Duplicate Duplicate to new slide Delete" at bounding box center [319, 179] width 638 height 358
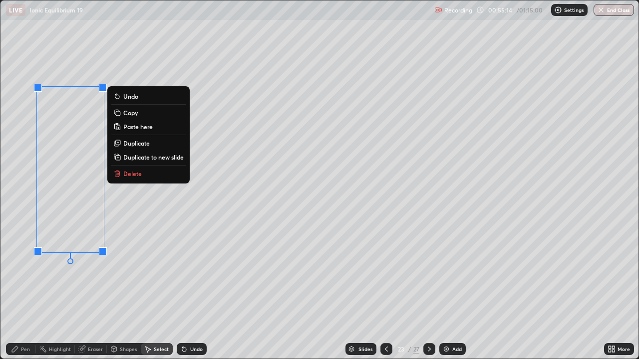
click at [92, 291] on div "Eraser" at bounding box center [95, 349] width 15 height 5
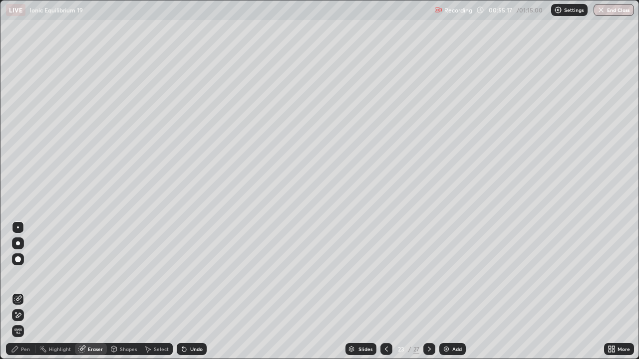
click at [29, 291] on div "Pen" at bounding box center [21, 349] width 30 height 12
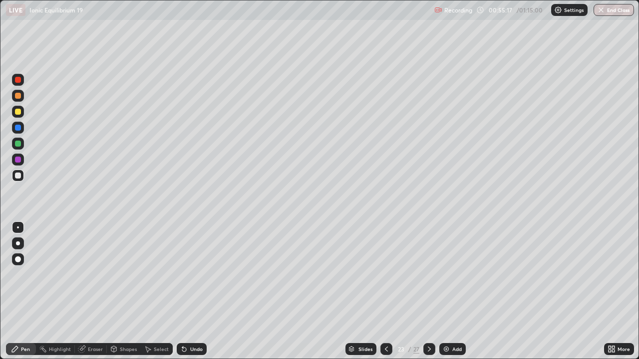
click at [18, 112] on div at bounding box center [18, 112] width 6 height 6
click at [118, 291] on div "Shapes" at bounding box center [124, 349] width 34 height 12
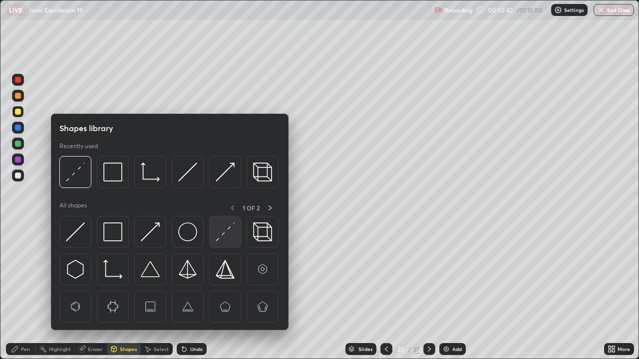
click at [212, 239] on div at bounding box center [225, 232] width 32 height 32
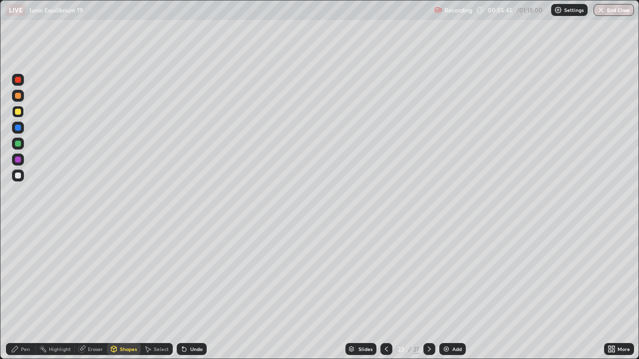
click at [24, 291] on div "Pen" at bounding box center [21, 349] width 30 height 12
click at [18, 176] on div at bounding box center [18, 176] width 6 height 6
click at [22, 177] on div at bounding box center [18, 176] width 12 height 12
click at [20, 175] on div at bounding box center [18, 176] width 6 height 6
click at [96, 291] on div "Eraser" at bounding box center [95, 349] width 15 height 5
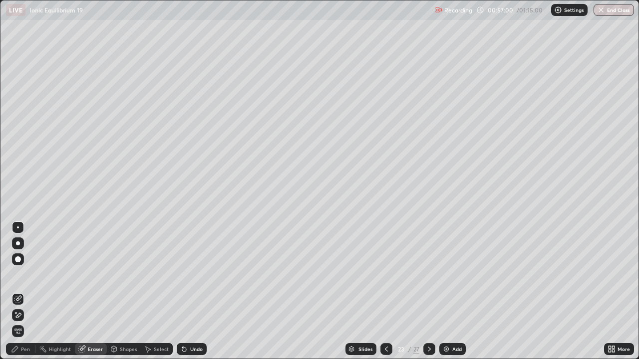
click at [27, 291] on div "Pen" at bounding box center [21, 349] width 30 height 12
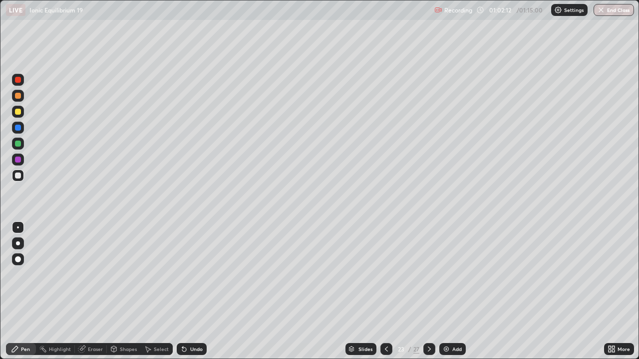
click at [198, 291] on div "Undo" at bounding box center [192, 349] width 30 height 12
click at [428, 291] on icon at bounding box center [429, 349] width 8 height 8
click at [433, 291] on div at bounding box center [429, 349] width 12 height 12
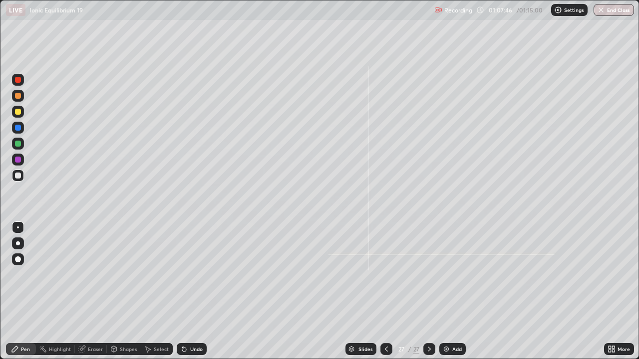
click at [22, 176] on div at bounding box center [18, 176] width 12 height 12
click at [126, 291] on div "Shapes" at bounding box center [128, 349] width 17 height 5
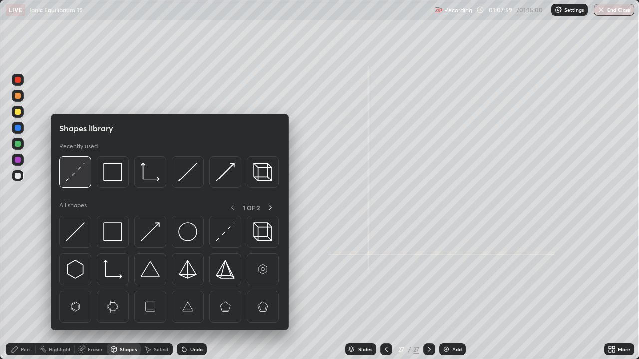
click at [85, 177] on img at bounding box center [75, 172] width 19 height 19
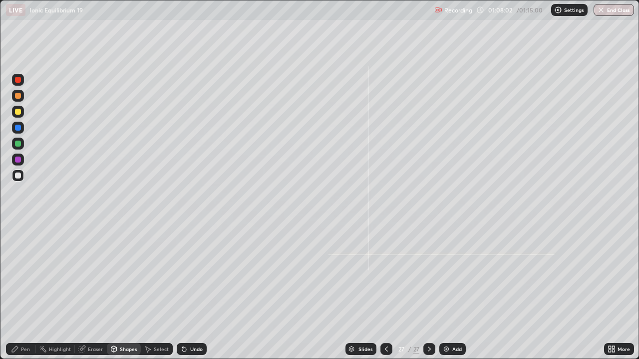
click at [31, 291] on div "Pen" at bounding box center [21, 349] width 30 height 12
click at [163, 291] on div "Select" at bounding box center [161, 349] width 15 height 5
click at [131, 291] on div "Shapes" at bounding box center [128, 349] width 17 height 5
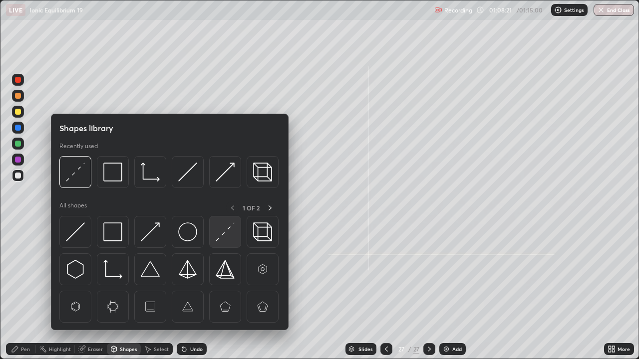
click at [224, 233] on img at bounding box center [225, 232] width 19 height 19
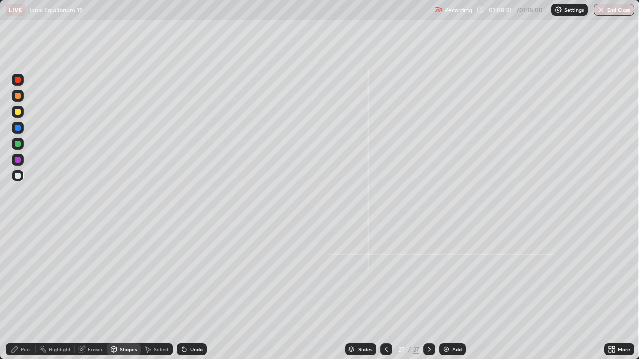
click at [33, 291] on div "Pen" at bounding box center [21, 349] width 30 height 12
click at [22, 113] on div at bounding box center [18, 112] width 12 height 12
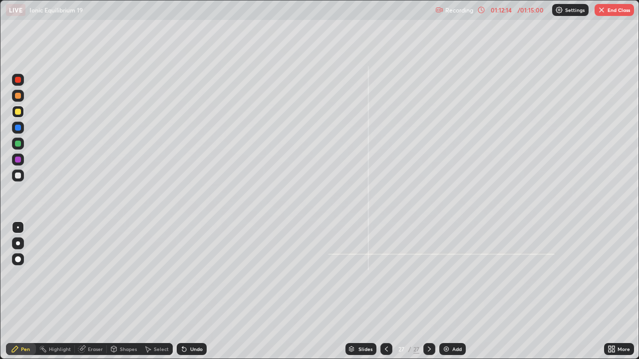
click at [610, 13] on button "End Class" at bounding box center [613, 10] width 39 height 12
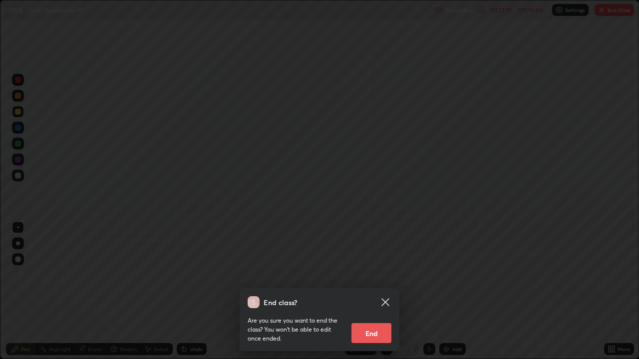
click at [380, 291] on button "End" at bounding box center [371, 333] width 40 height 20
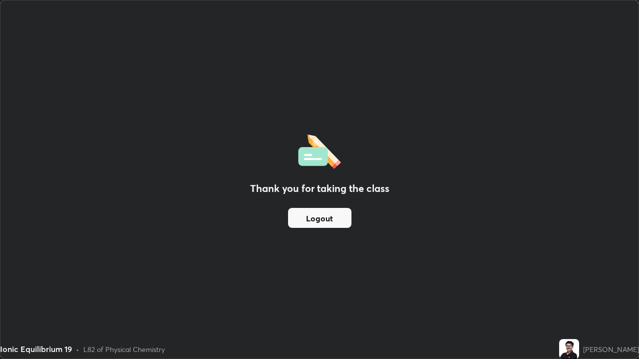
click at [328, 216] on button "Logout" at bounding box center [319, 218] width 63 height 20
